Goal: Browse casually: Explore the website without a specific task or goal

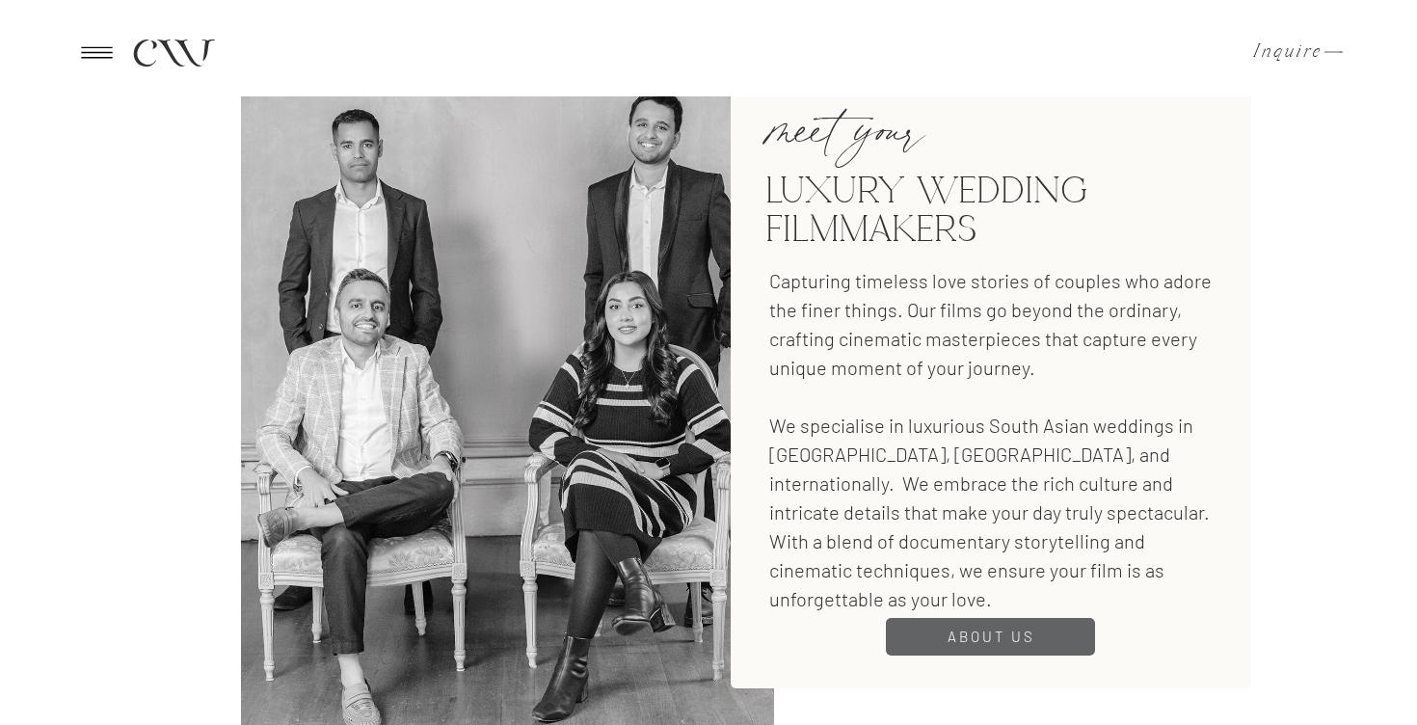
scroll to position [2023, 0]
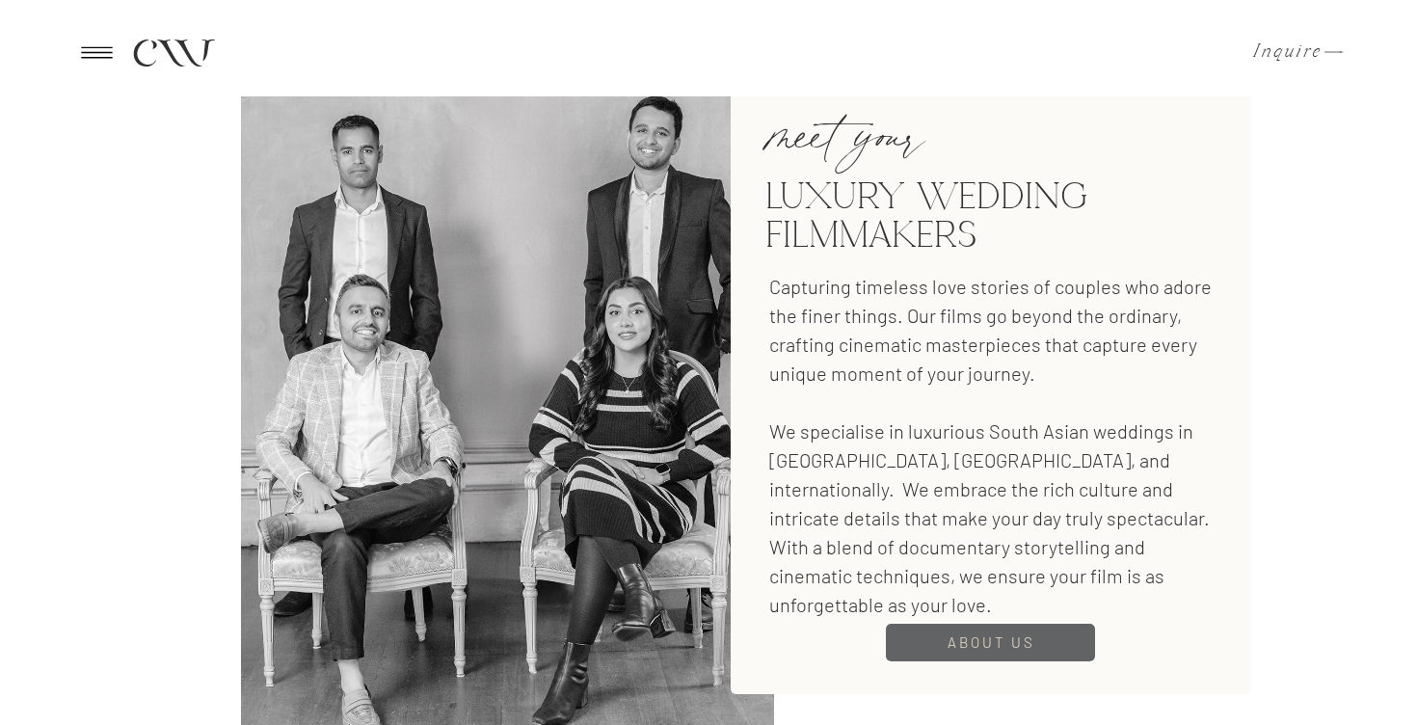
click at [983, 650] on h3 "About us" at bounding box center [991, 642] width 107 height 24
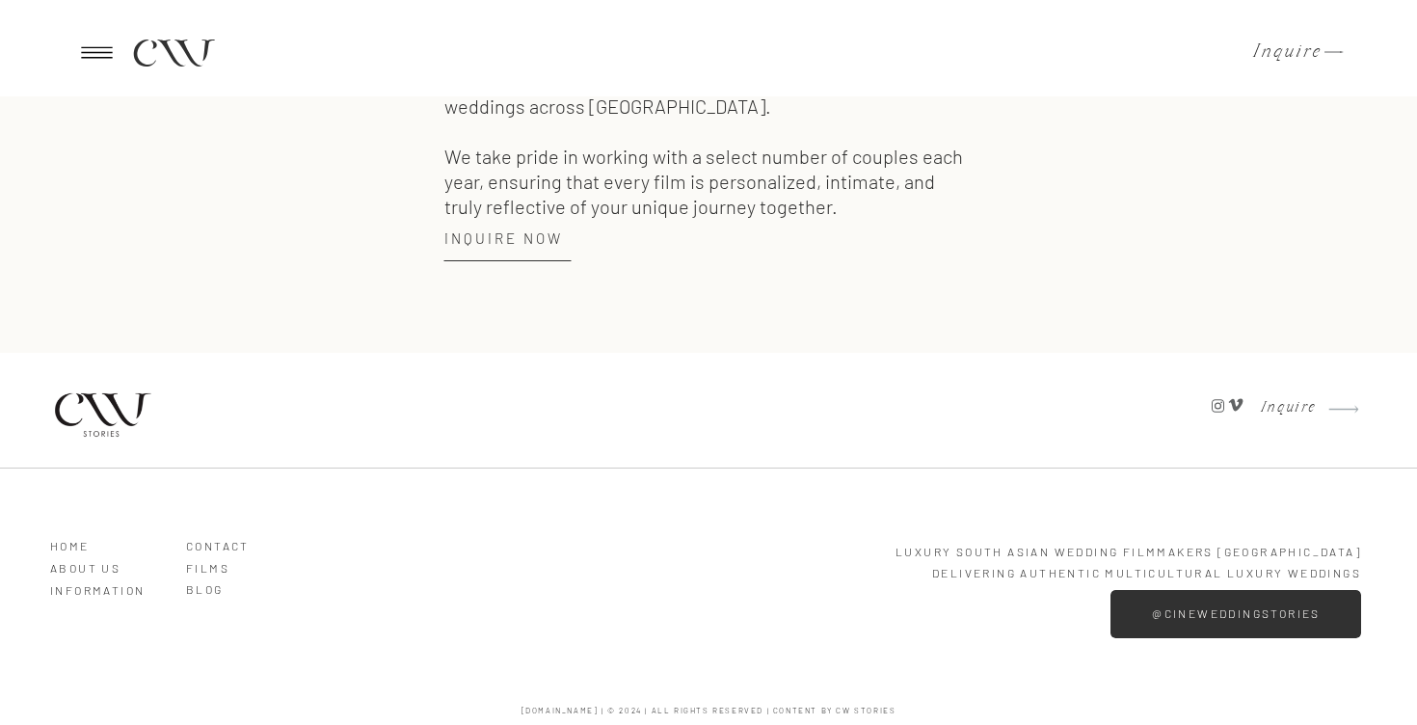
scroll to position [2760, 0]
click at [207, 569] on h3 "Films" at bounding box center [241, 563] width 110 height 17
click at [107, 51] on icon at bounding box center [96, 52] width 47 height 45
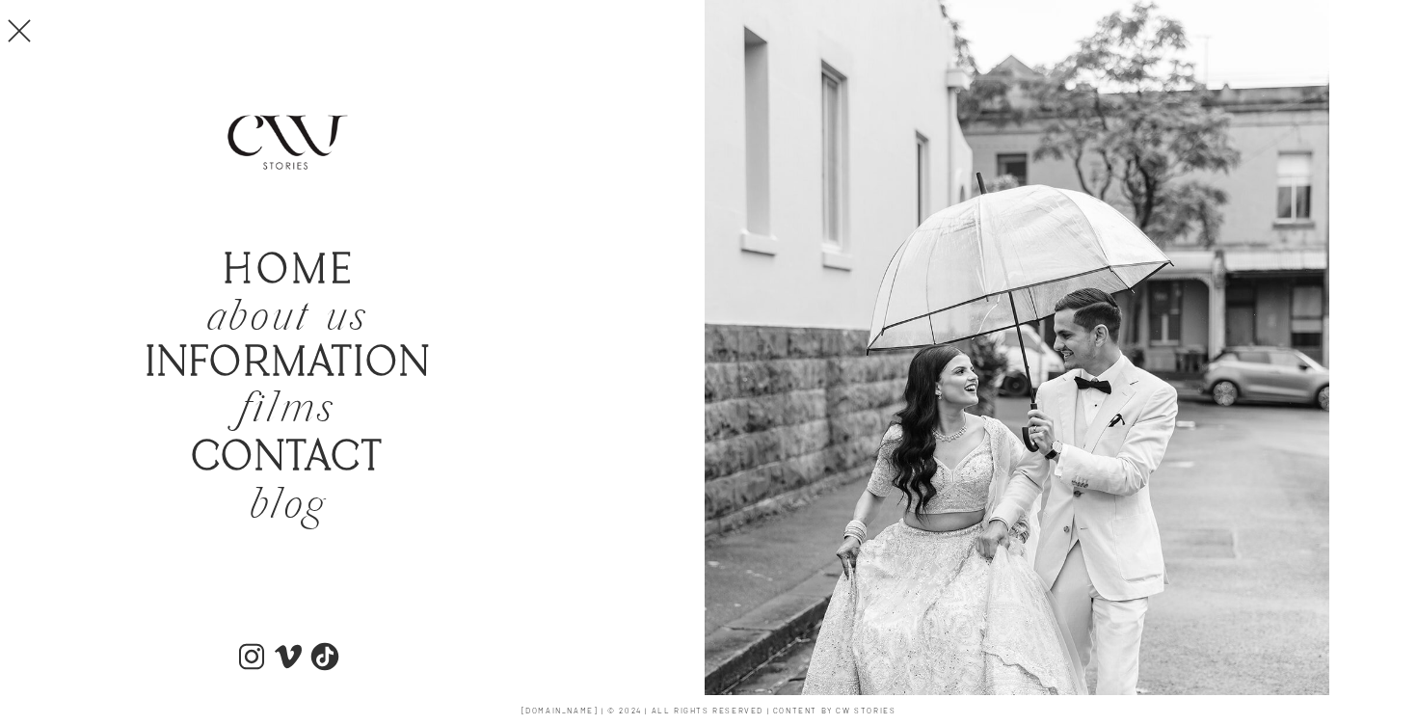
click at [109, 57] on icon at bounding box center [96, 53] width 31 height 12
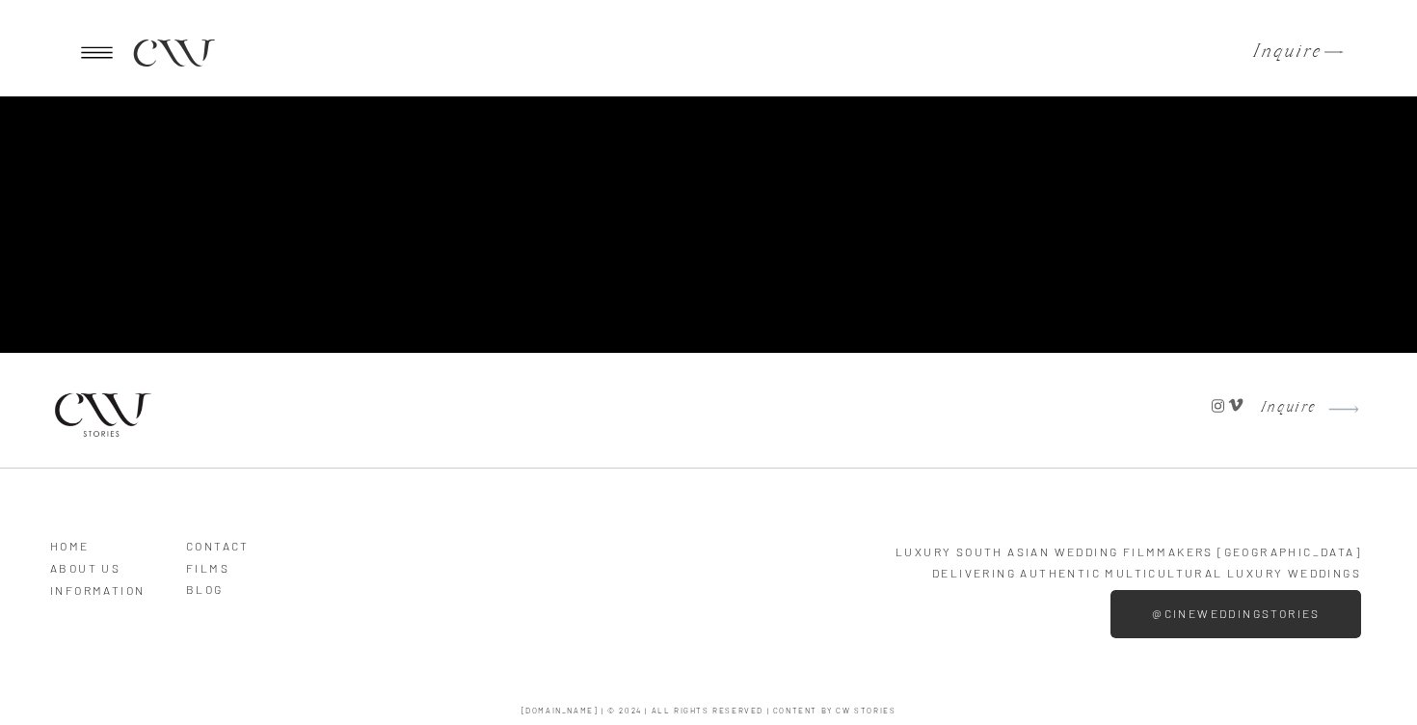
scroll to position [4705, 0]
click at [1236, 401] on icon at bounding box center [1235, 404] width 19 height 17
click at [1168, 611] on h3 "@cineweddingstories" at bounding box center [1237, 613] width 200 height 13
